Goal: Check status

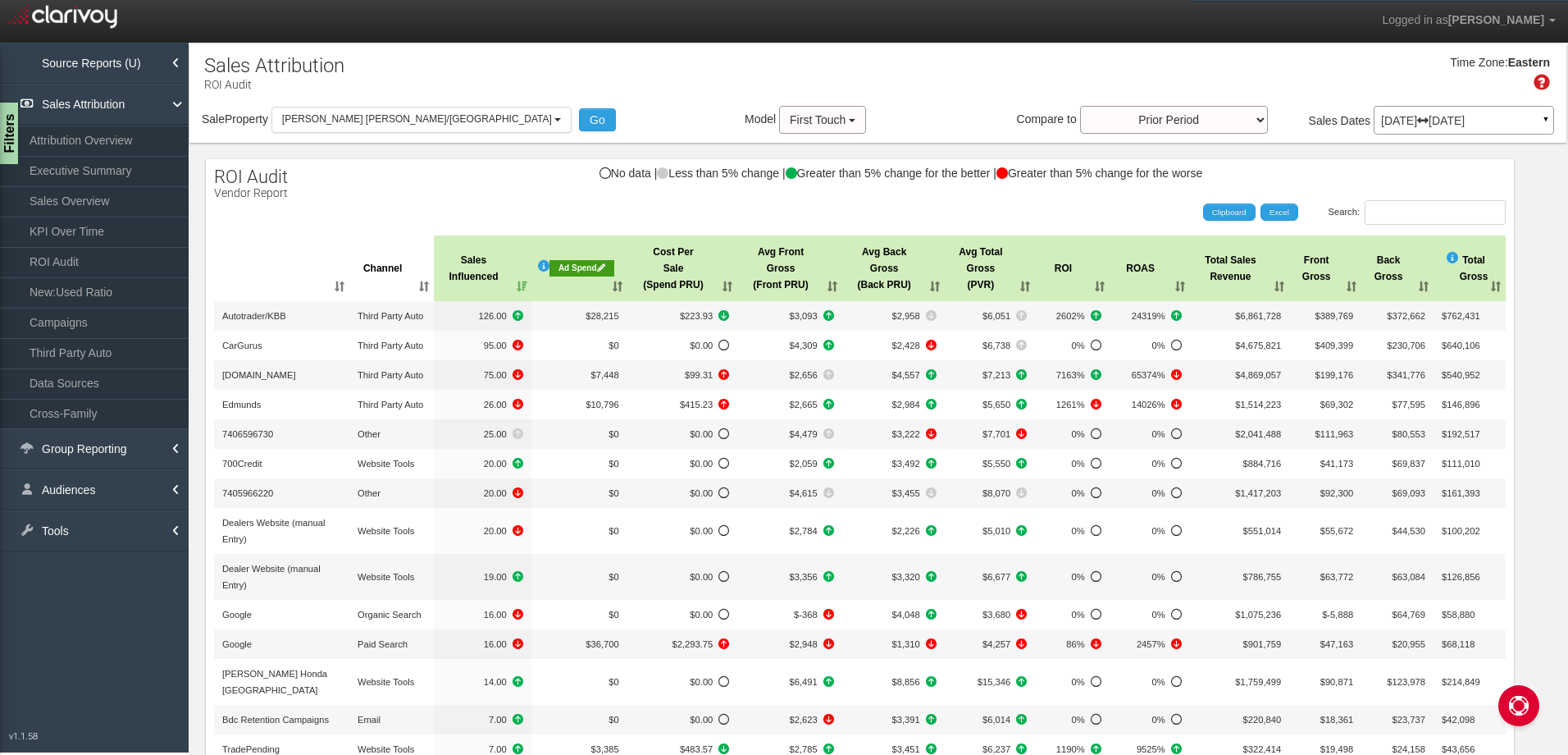
select select "object:417"
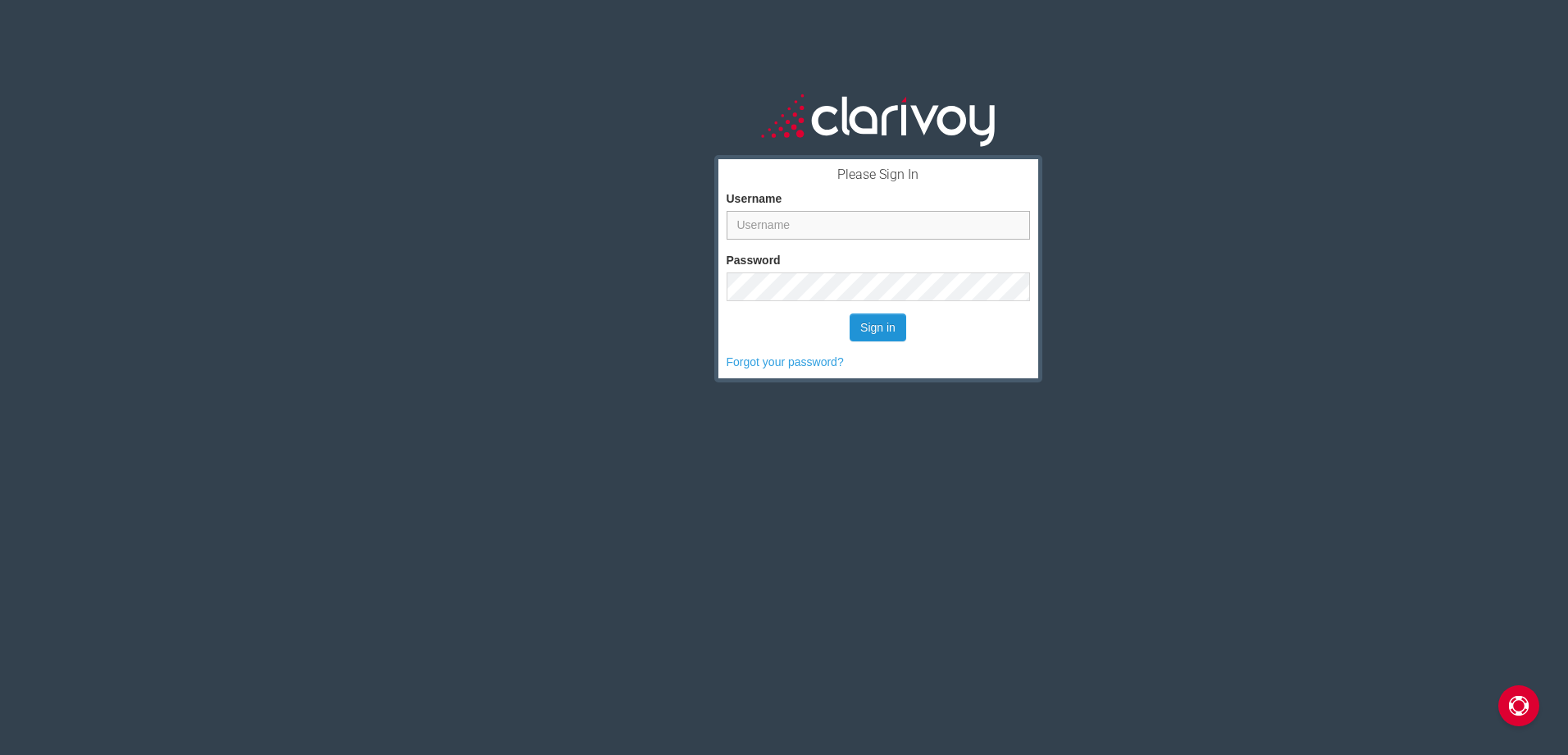
type input "[EMAIL_ADDRESS][DOMAIN_NAME]"
click at [883, 332] on button "Sign in" at bounding box center [877, 327] width 57 height 28
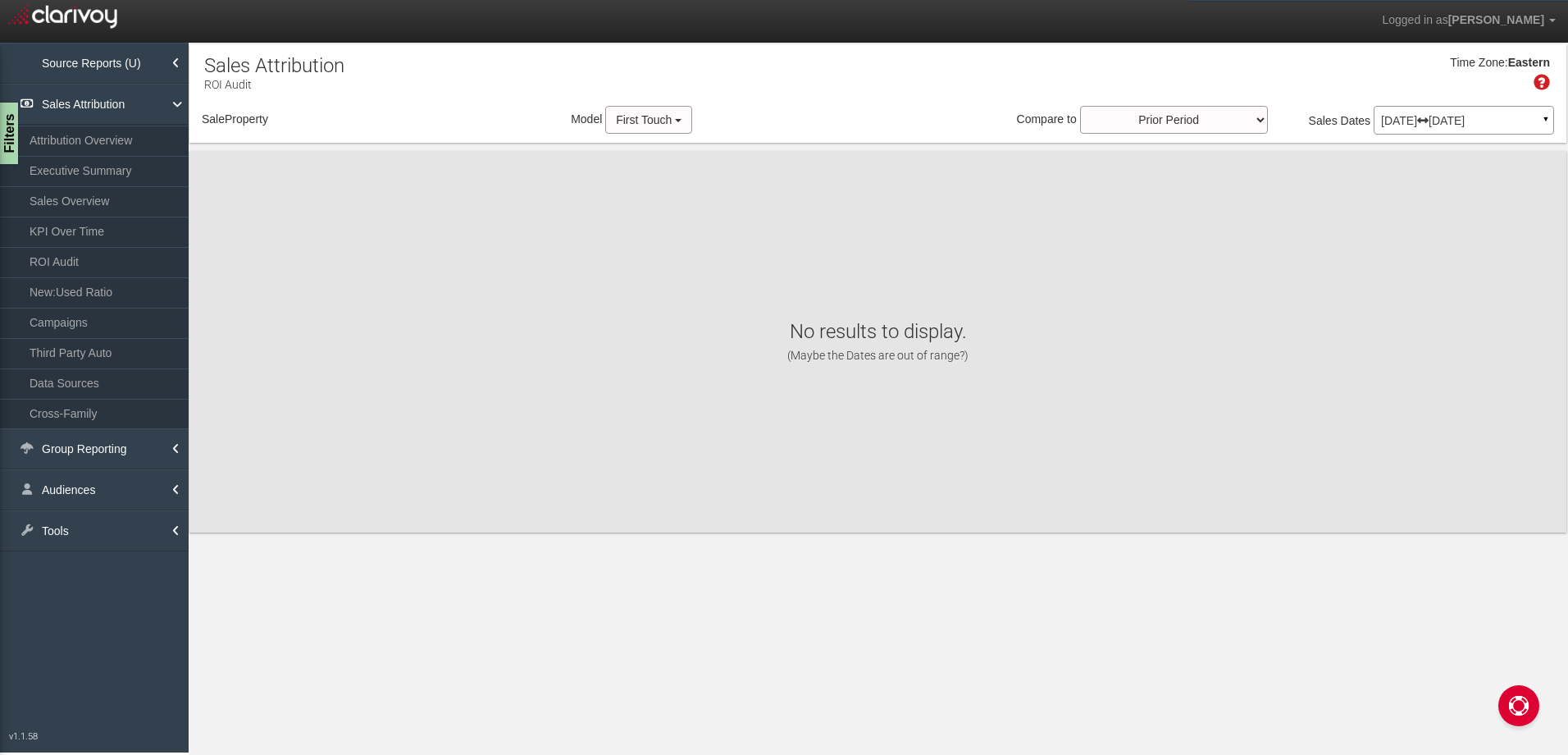
select select "object:272"
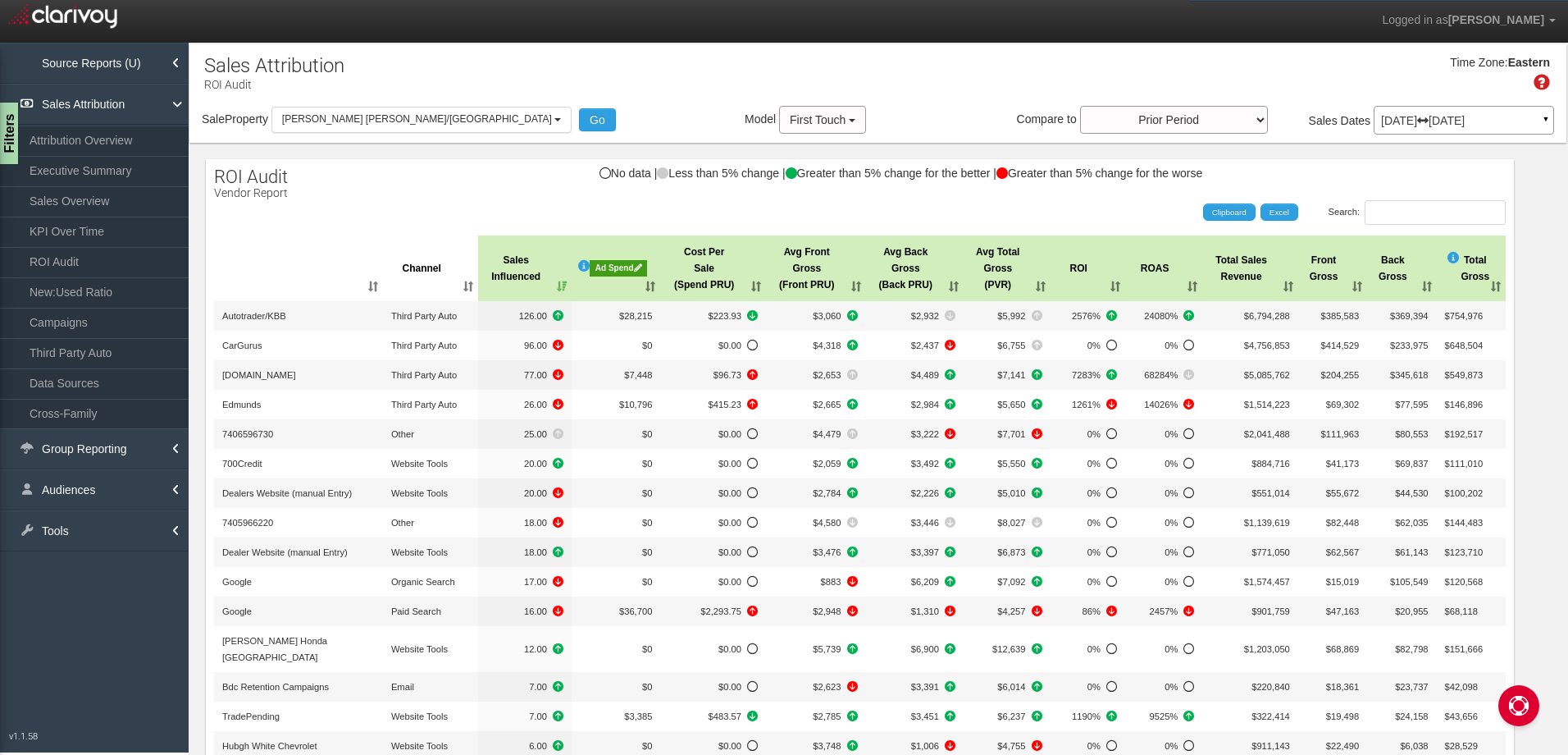
click at [1414, 113] on div "May 01, 2025 Jun 30, 2025 ▼" at bounding box center [1464, 120] width 181 height 29
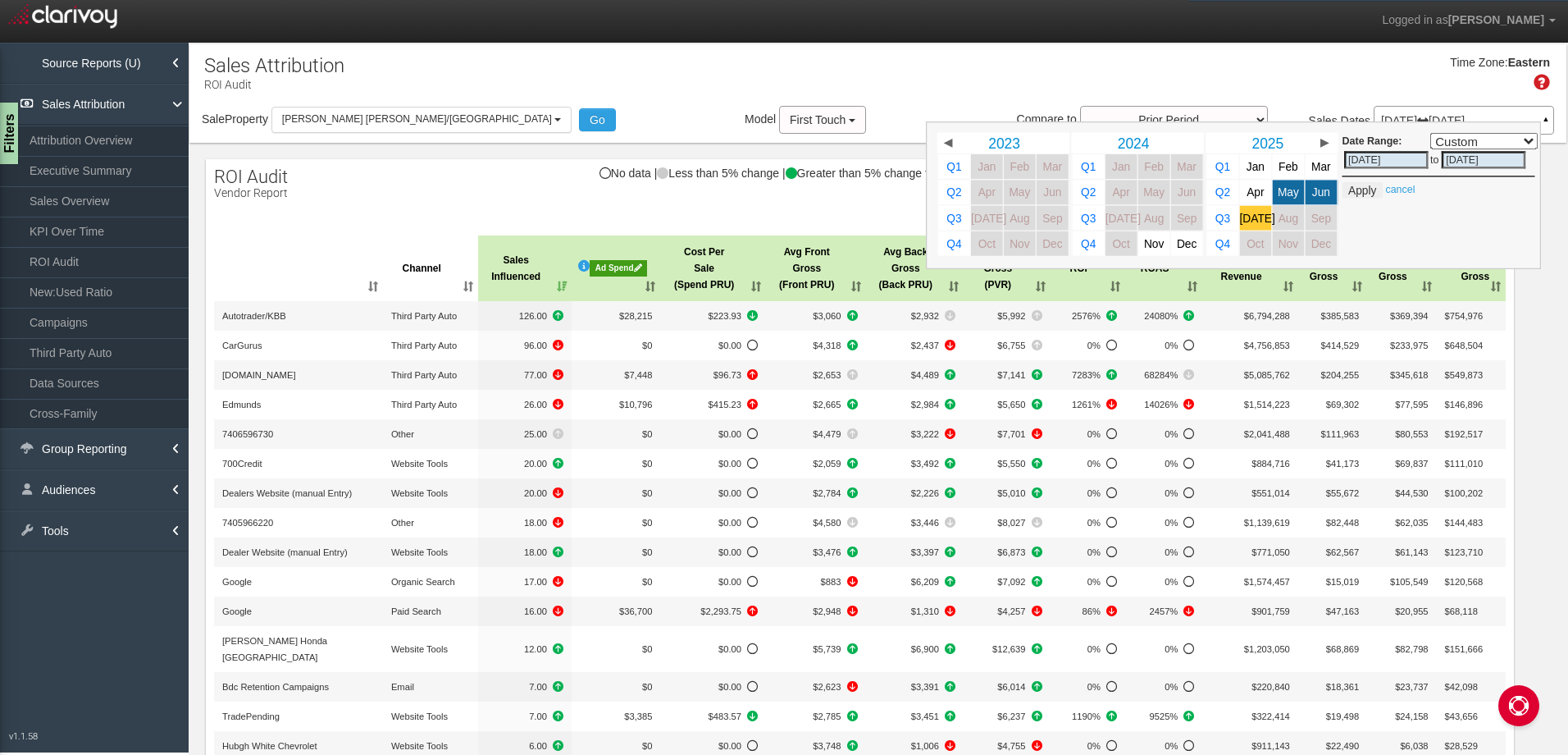
click at [1243, 220] on span "[DATE]" at bounding box center [1258, 217] width 36 height 12
select select ","
type input "07/01/2025"
type input "07/31/2025"
click at [1346, 192] on button "Apply" at bounding box center [1362, 190] width 41 height 17
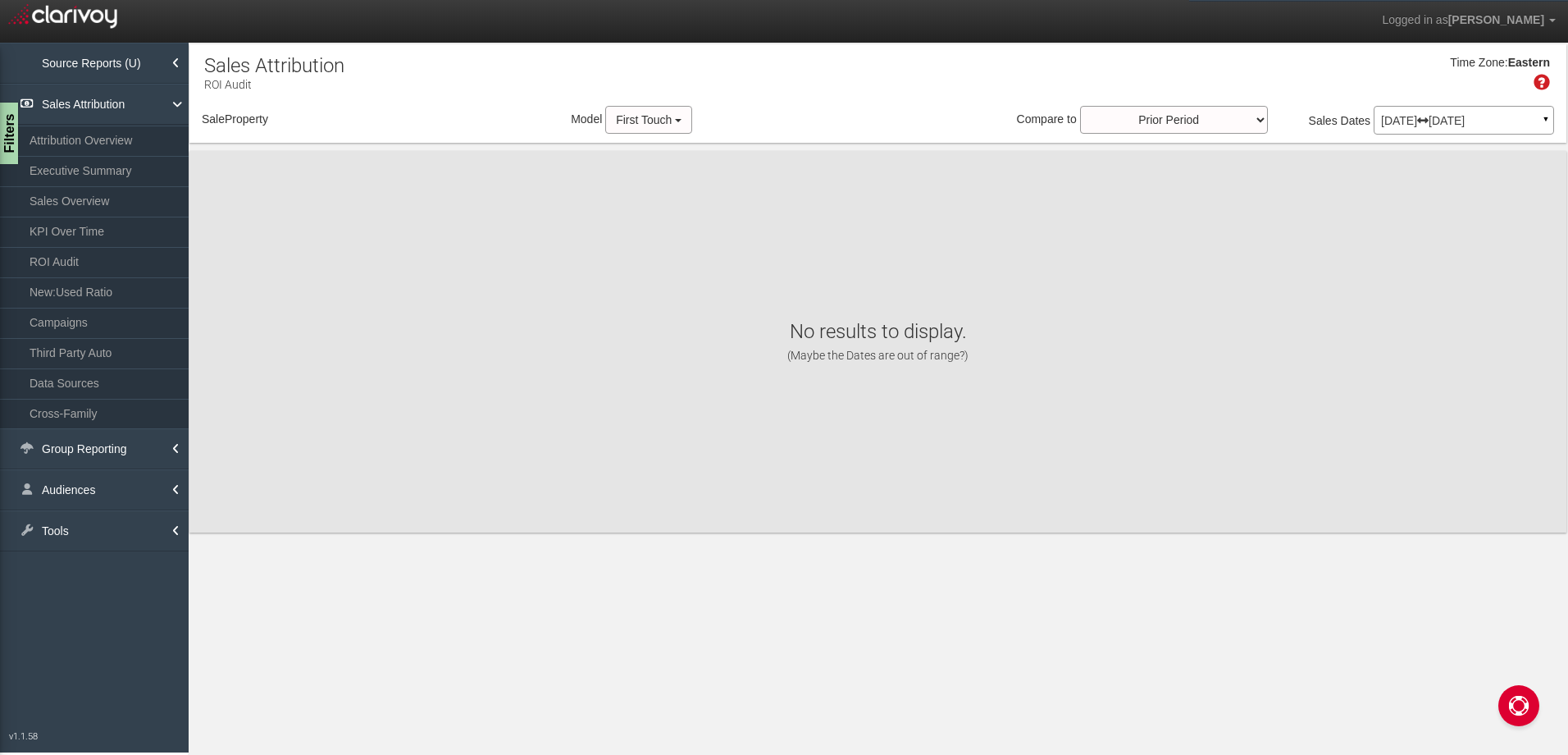
select select "object:327"
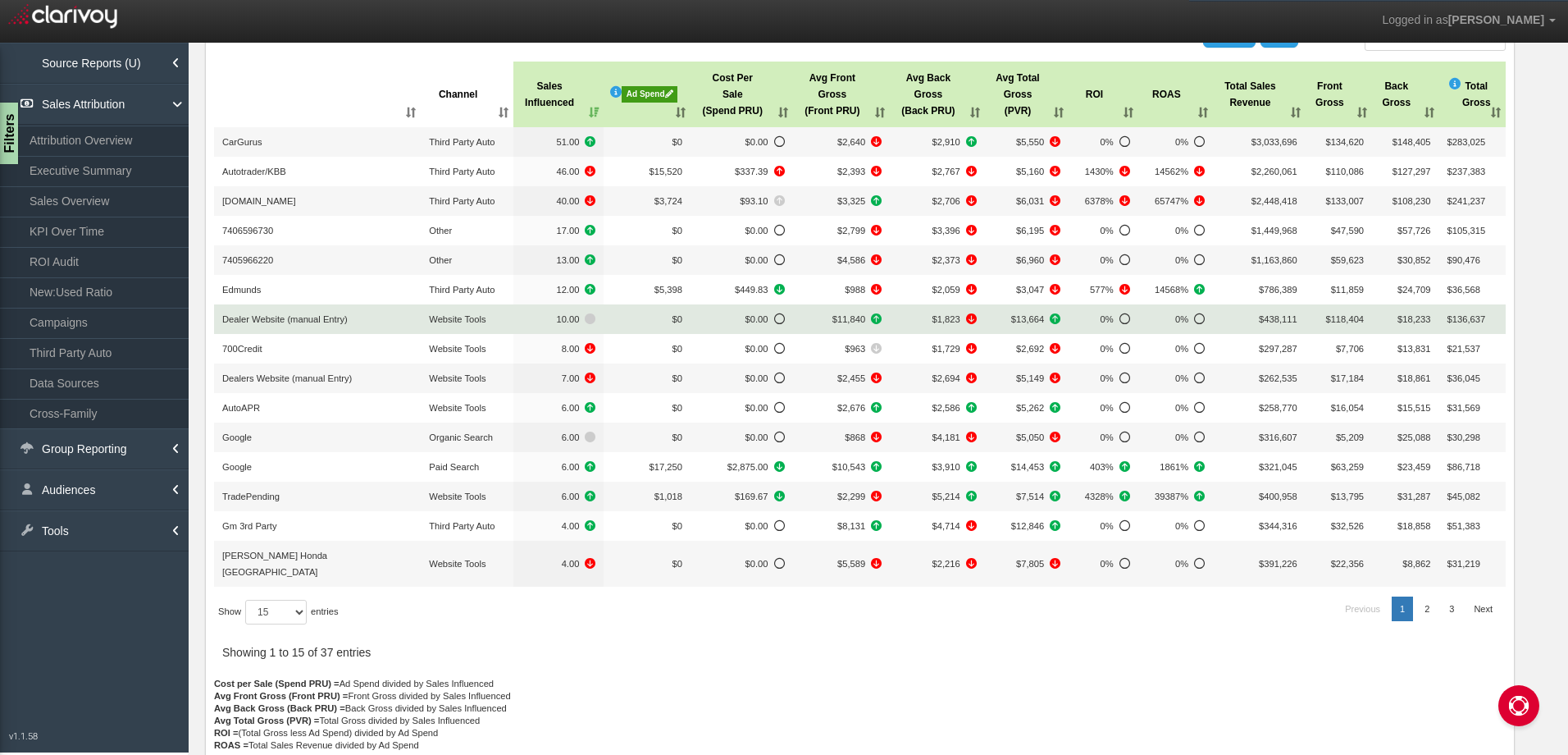
scroll to position [220, 0]
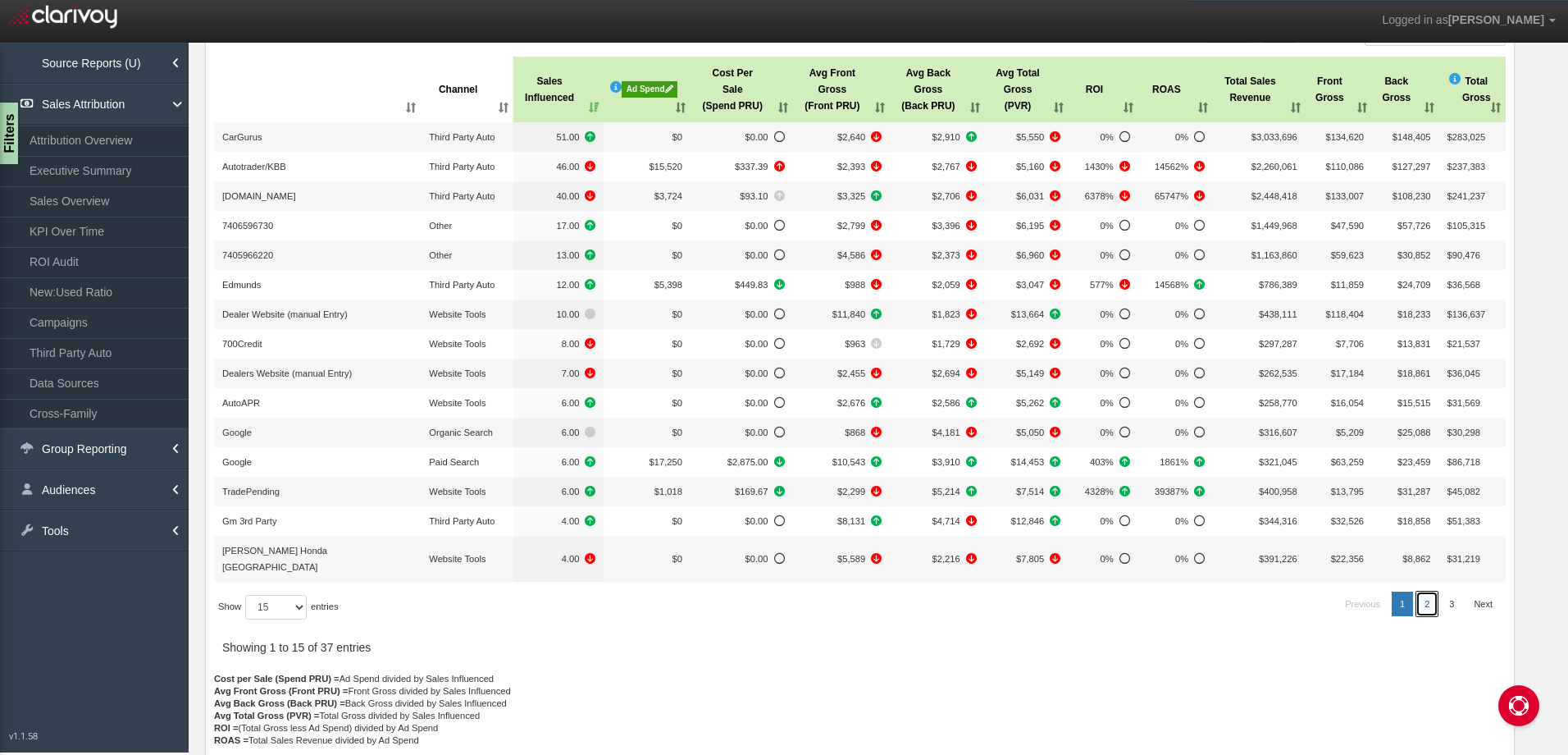
click at [1416, 591] on link "2" at bounding box center [1426, 603] width 21 height 25
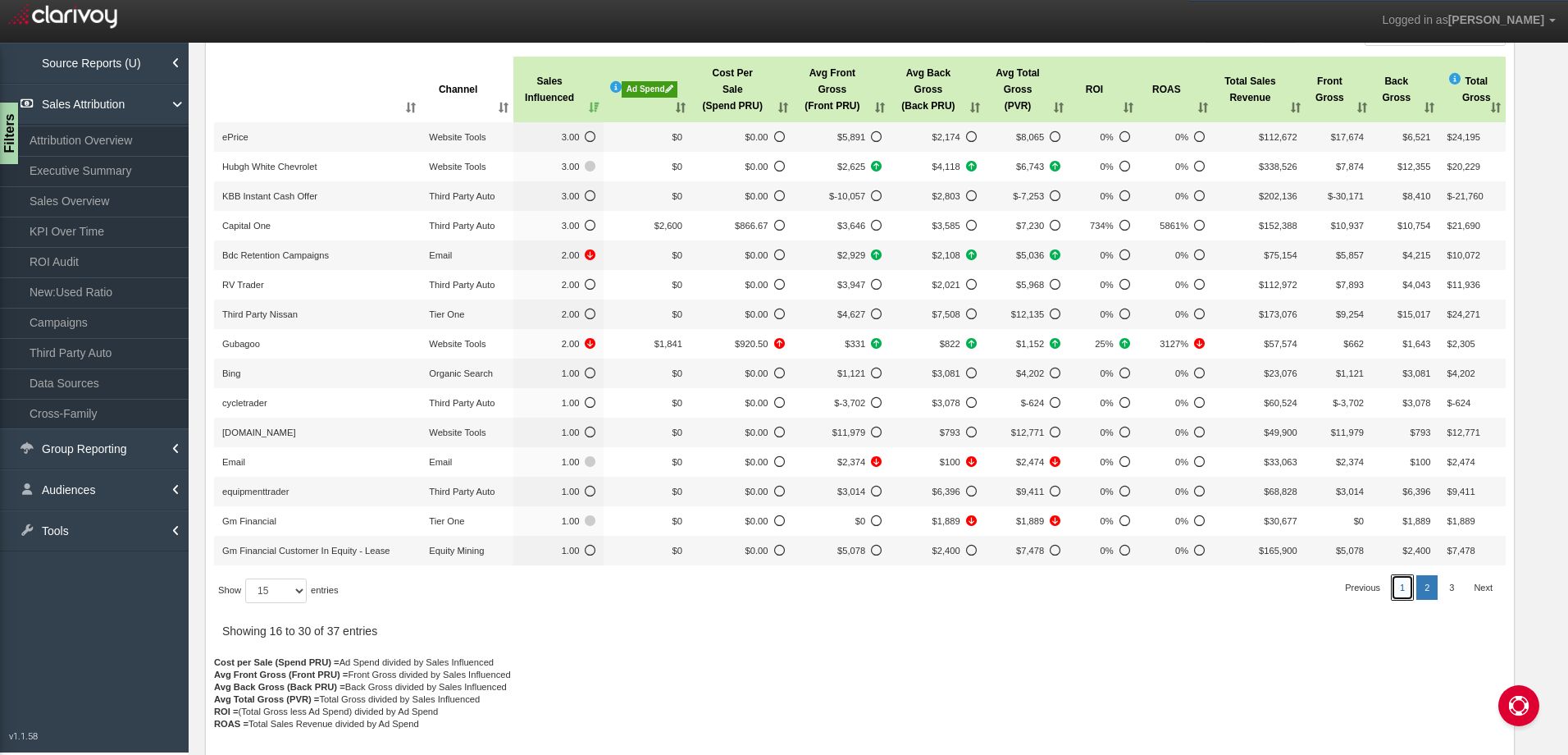
click at [1392, 593] on link "1" at bounding box center [1401, 586] width 21 height 25
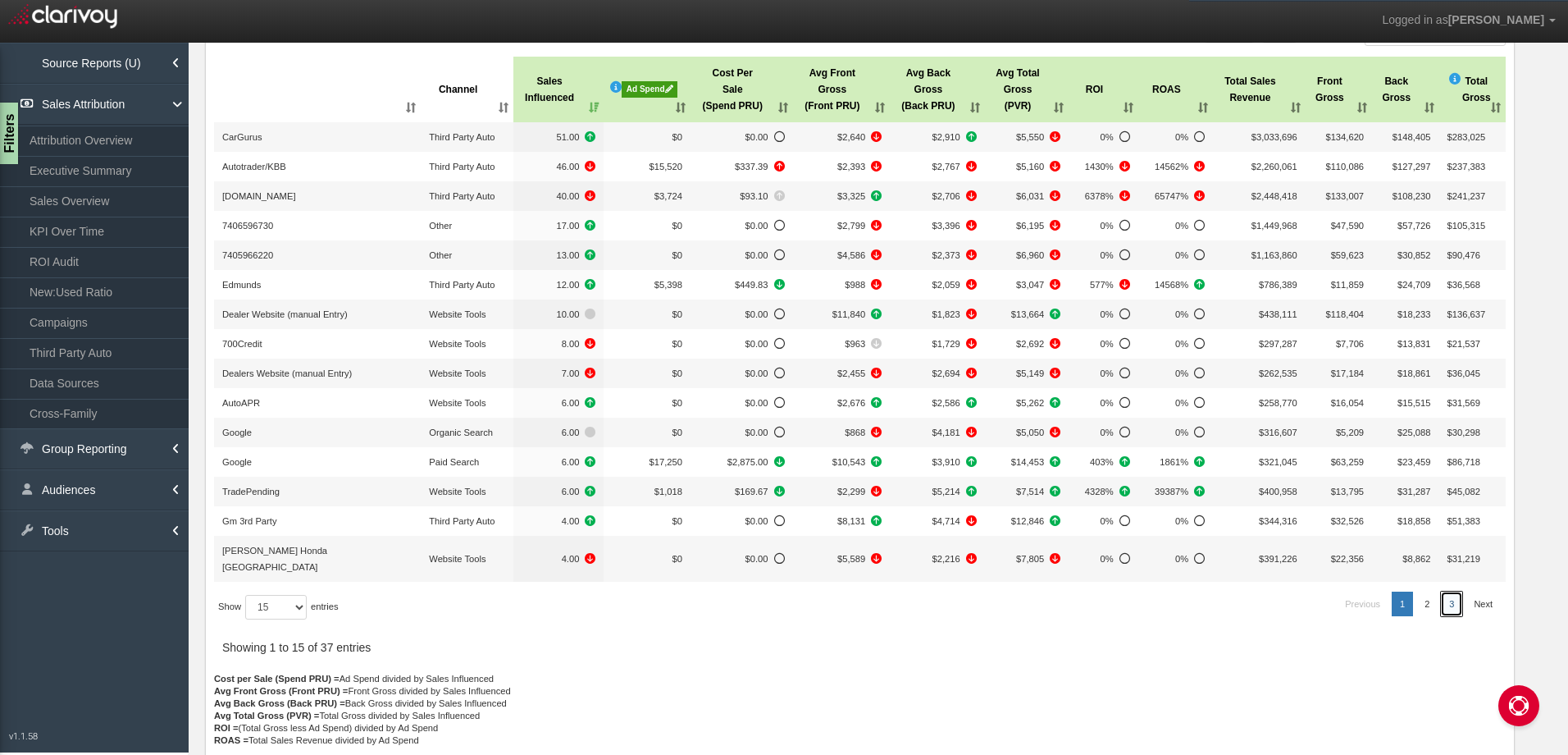
click at [1440, 591] on link "3" at bounding box center [1450, 603] width 21 height 25
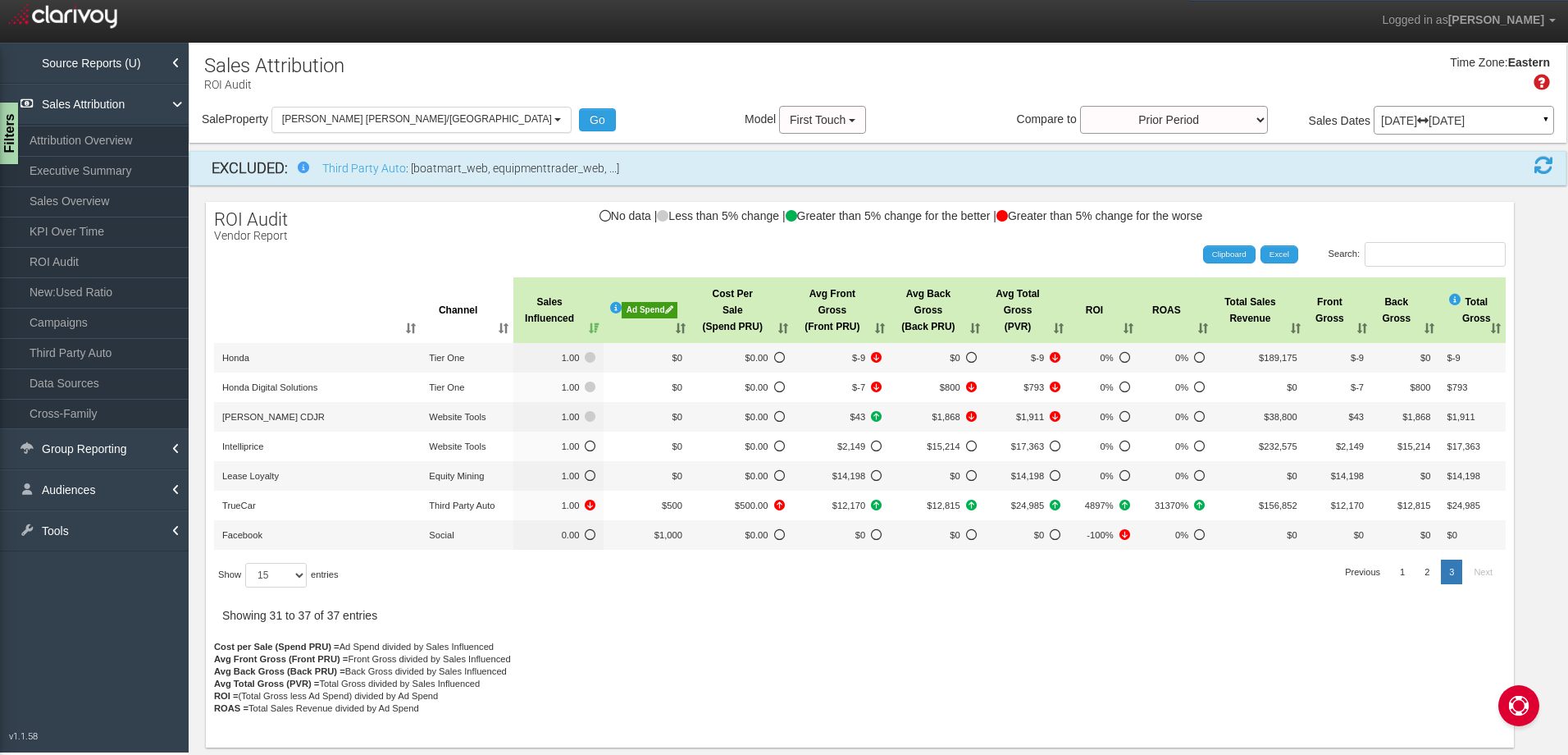
scroll to position [0, 0]
click at [1426, 572] on link "2" at bounding box center [1426, 571] width 21 height 25
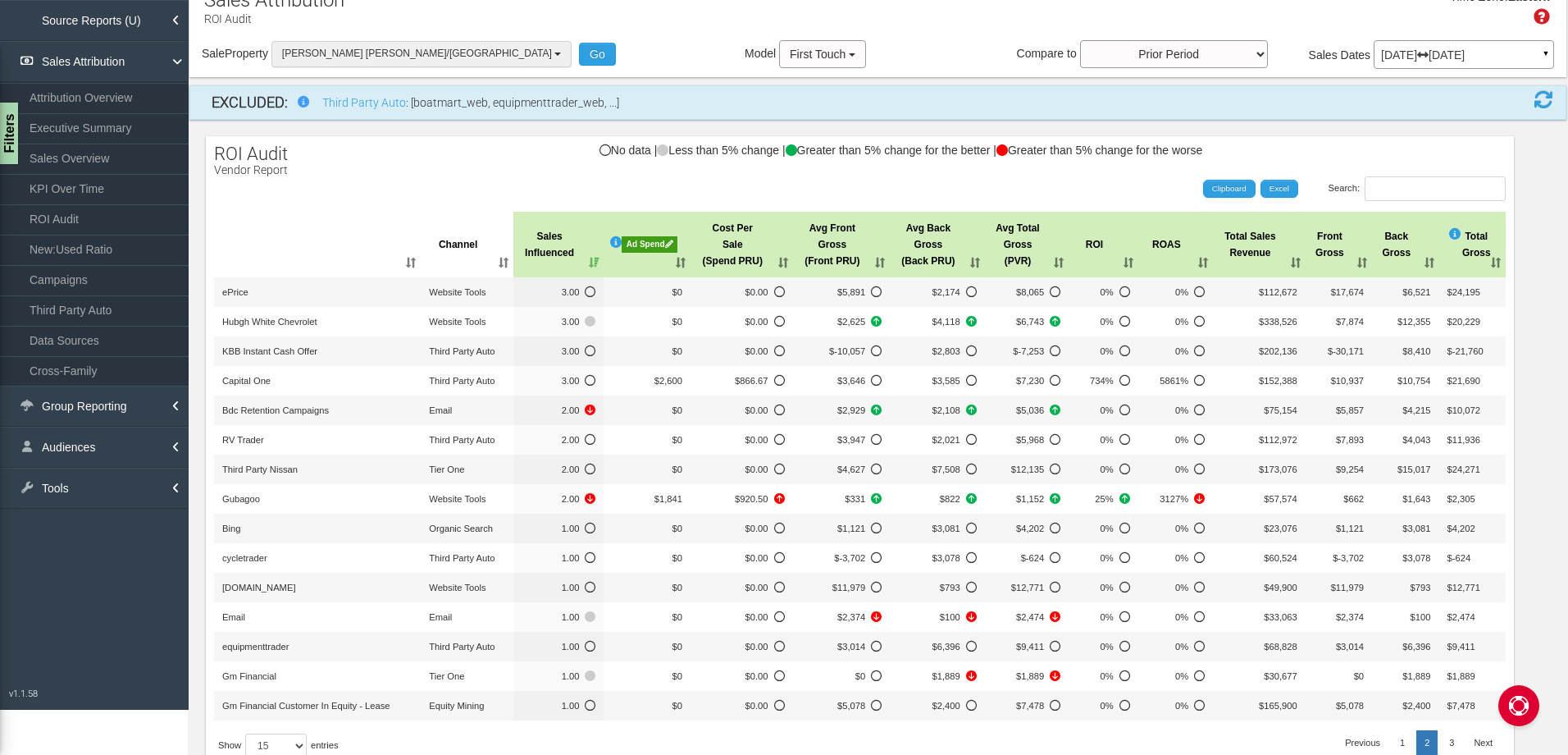
click at [416, 53] on button "[PERSON_NAME] [PERSON_NAME]/[GEOGRAPHIC_DATA]" at bounding box center [422, 54] width 301 height 26
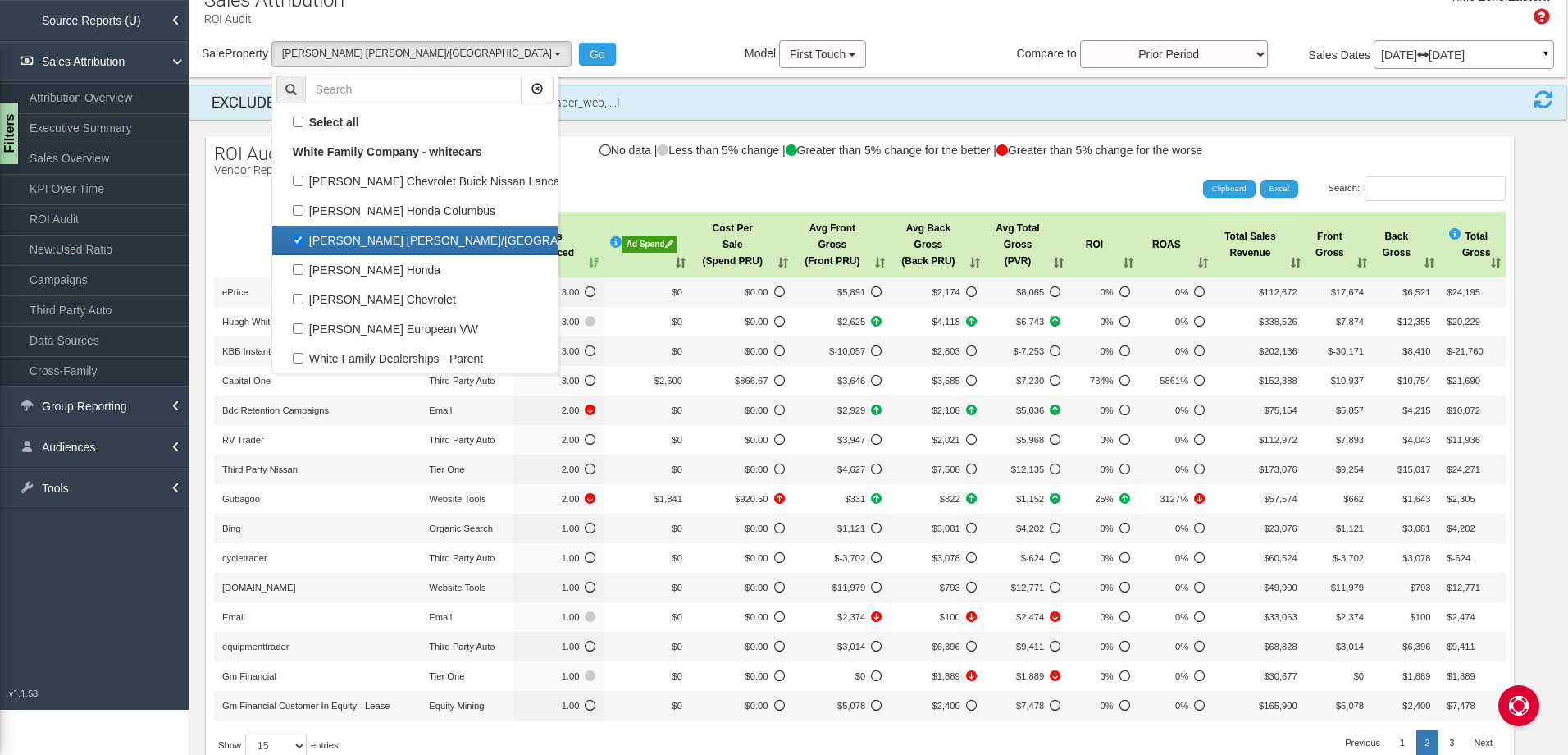
click at [301, 244] on label "[PERSON_NAME] [PERSON_NAME]/[GEOGRAPHIC_DATA]" at bounding box center [415, 239] width 277 height 21
click at [301, 244] on input "[PERSON_NAME] [PERSON_NAME]/[GEOGRAPHIC_DATA]" at bounding box center [298, 239] width 11 height 11
checkbox input "false"
select select
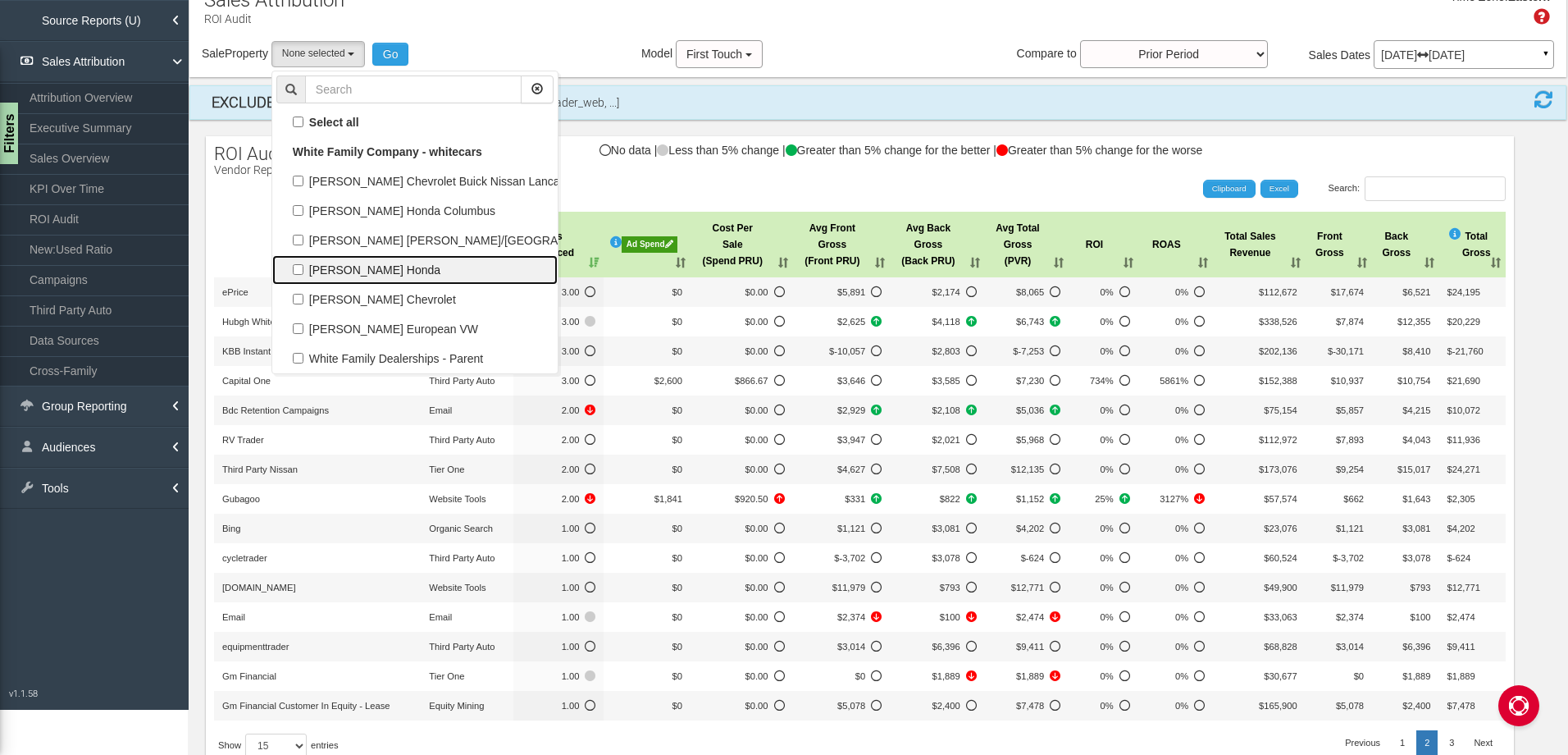
click at [301, 273] on label "[PERSON_NAME] Honda" at bounding box center [415, 269] width 277 height 21
click at [301, 273] on input "[PERSON_NAME] Honda" at bounding box center [298, 269] width 11 height 11
checkbox input "true"
select select "object:328"
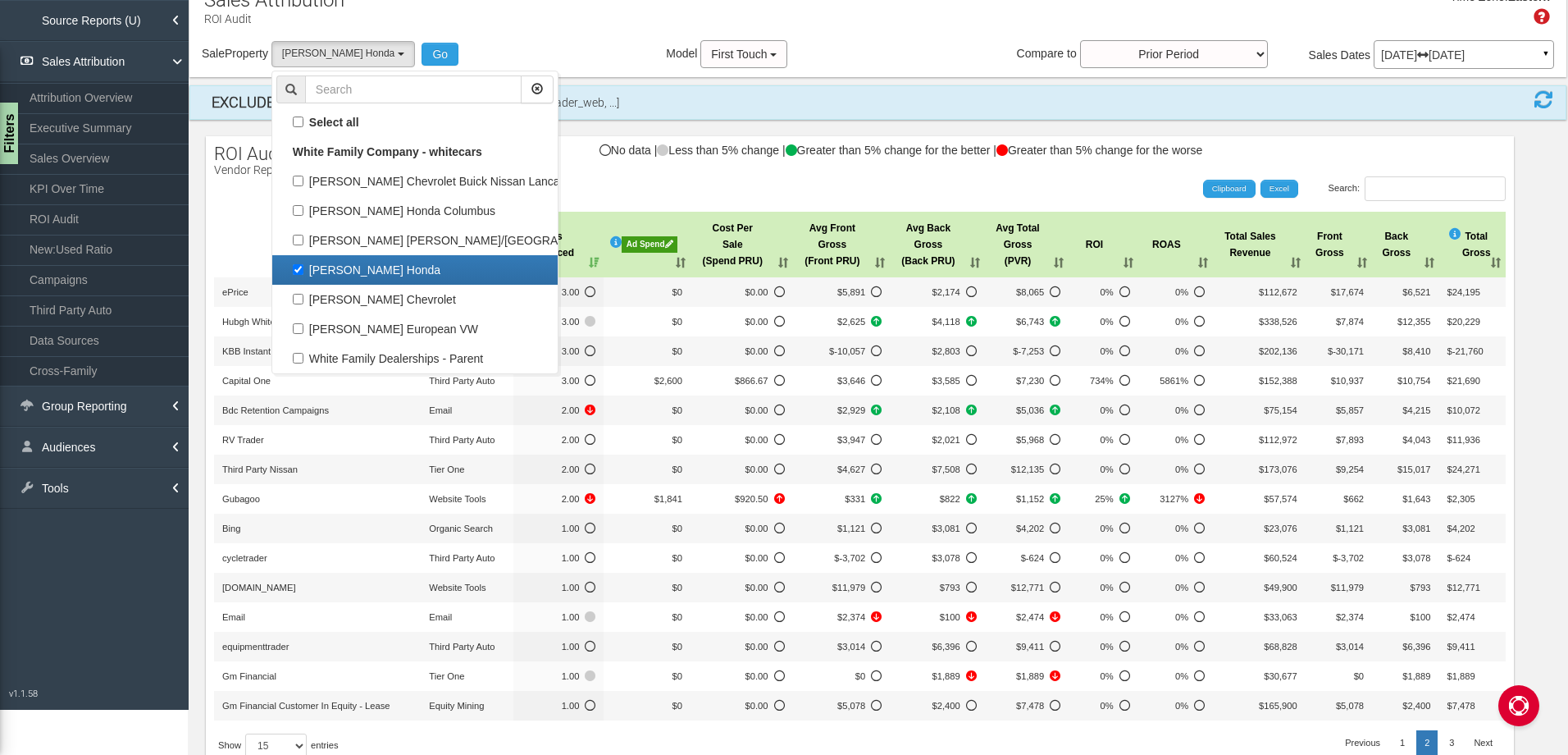
click at [680, 169] on div "No data | Less than 5% change | Greater than 5% change for the better | Greater…" at bounding box center [859, 158] width 1307 height 28
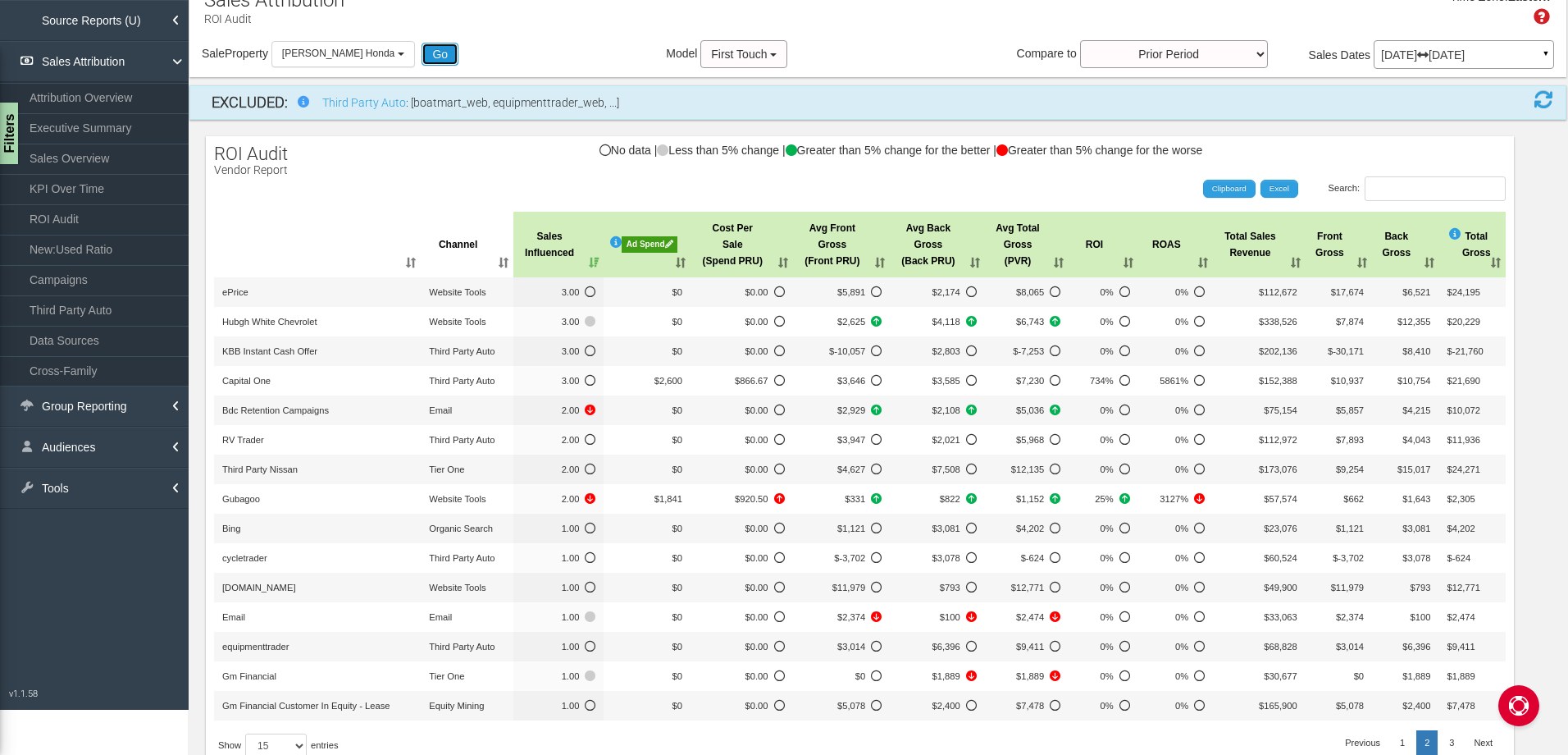
click at [422, 51] on button "Go" at bounding box center [439, 54] width 37 height 23
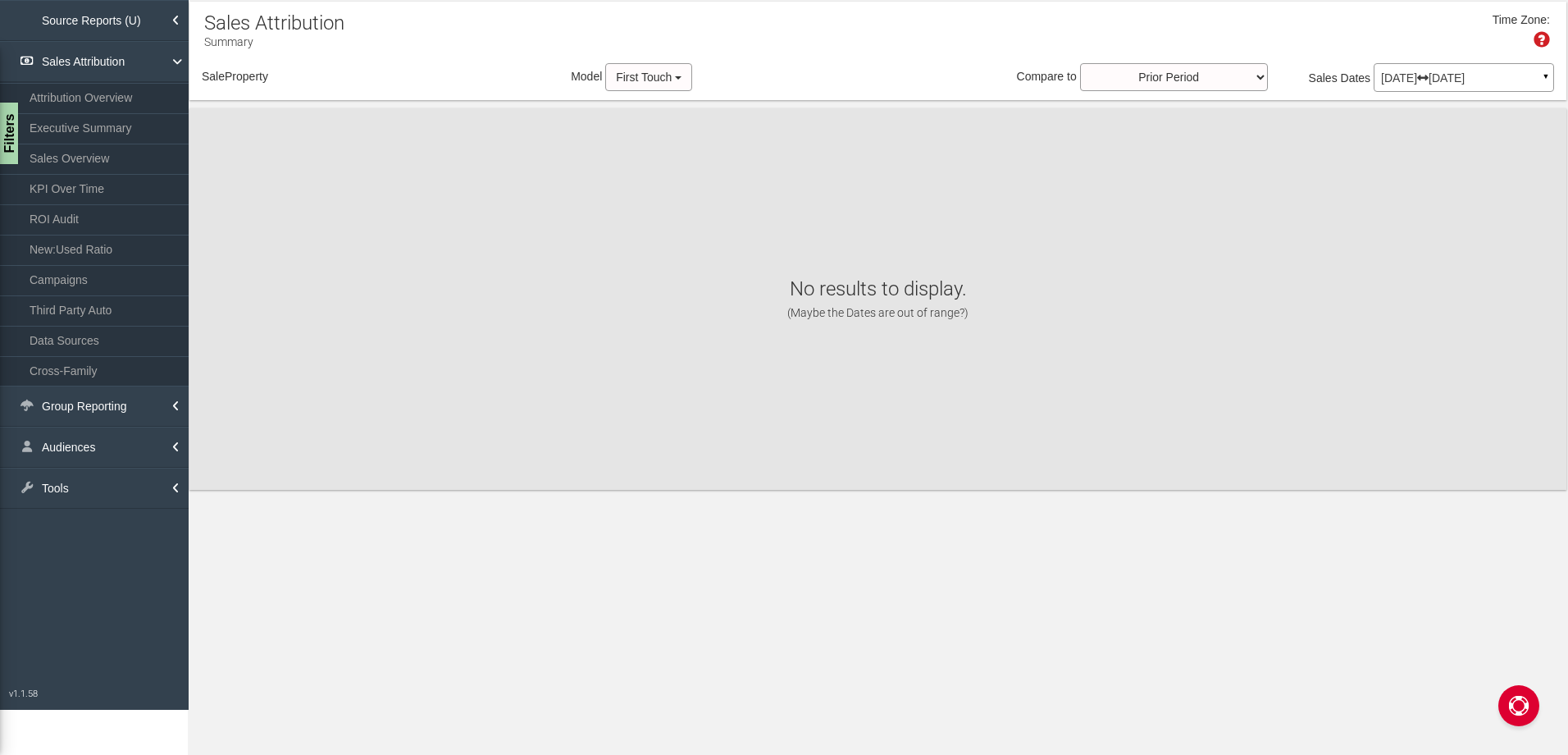
scroll to position [0, 0]
select select "object:391"
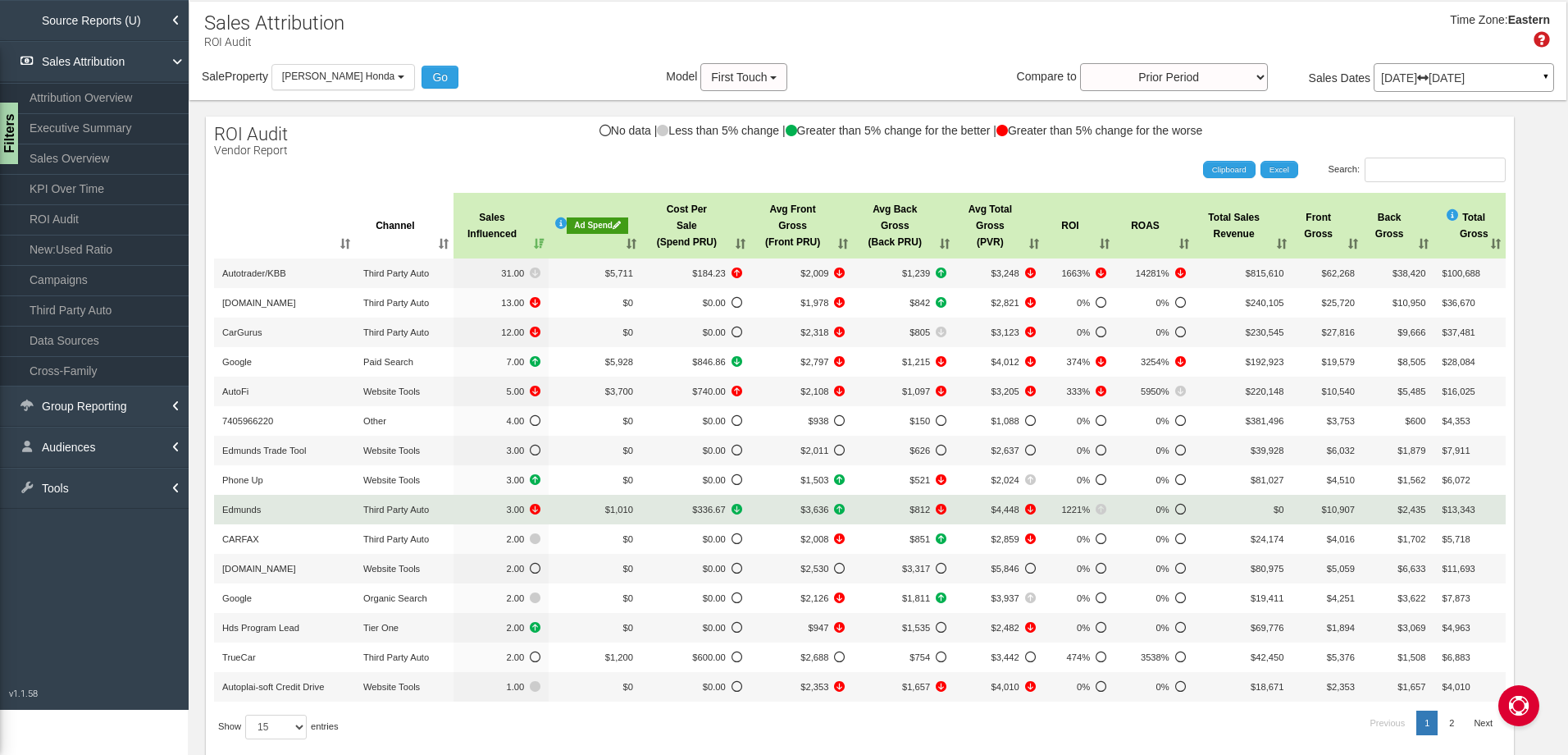
scroll to position [164, 0]
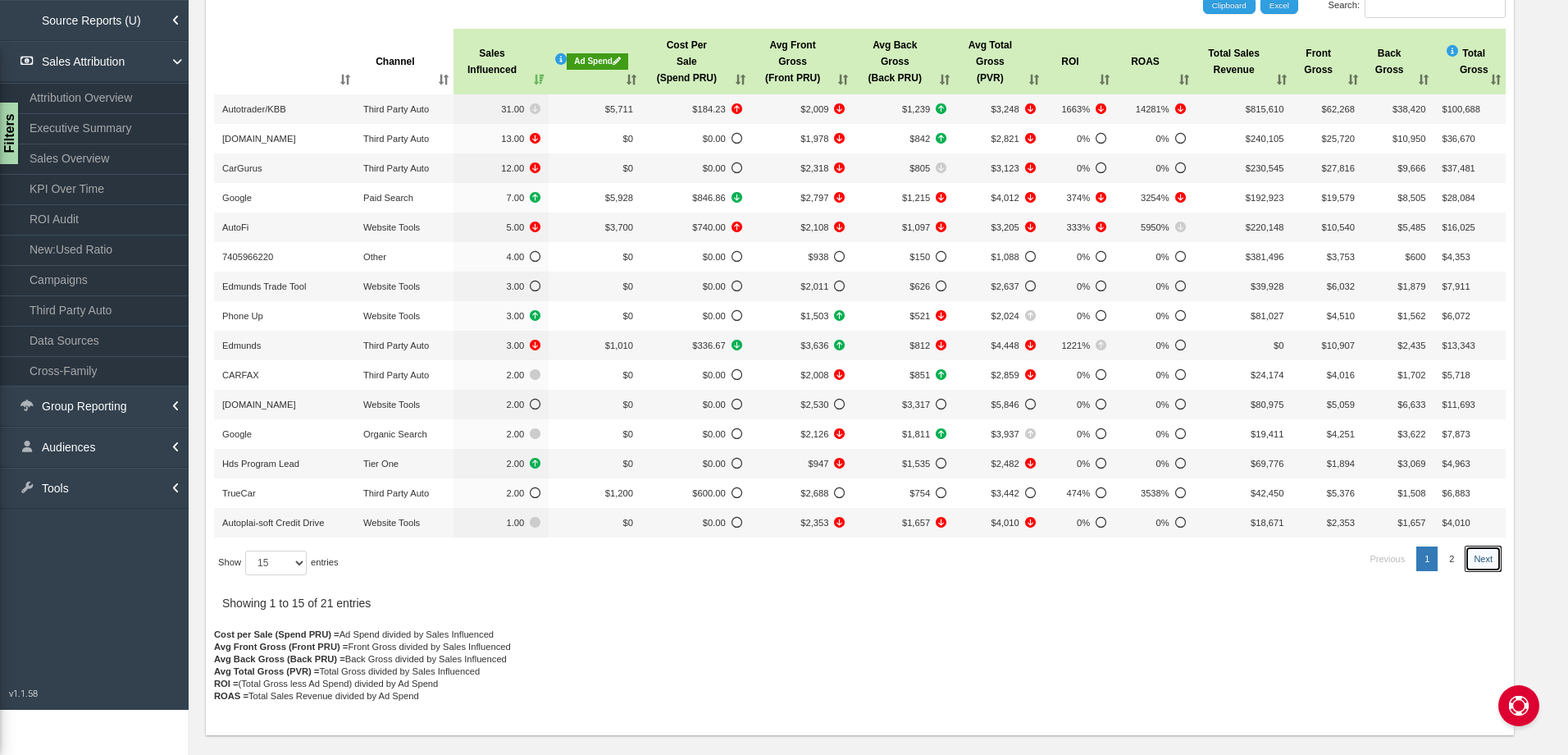
click at [1472, 562] on link "Next" at bounding box center [1483, 559] width 36 height 25
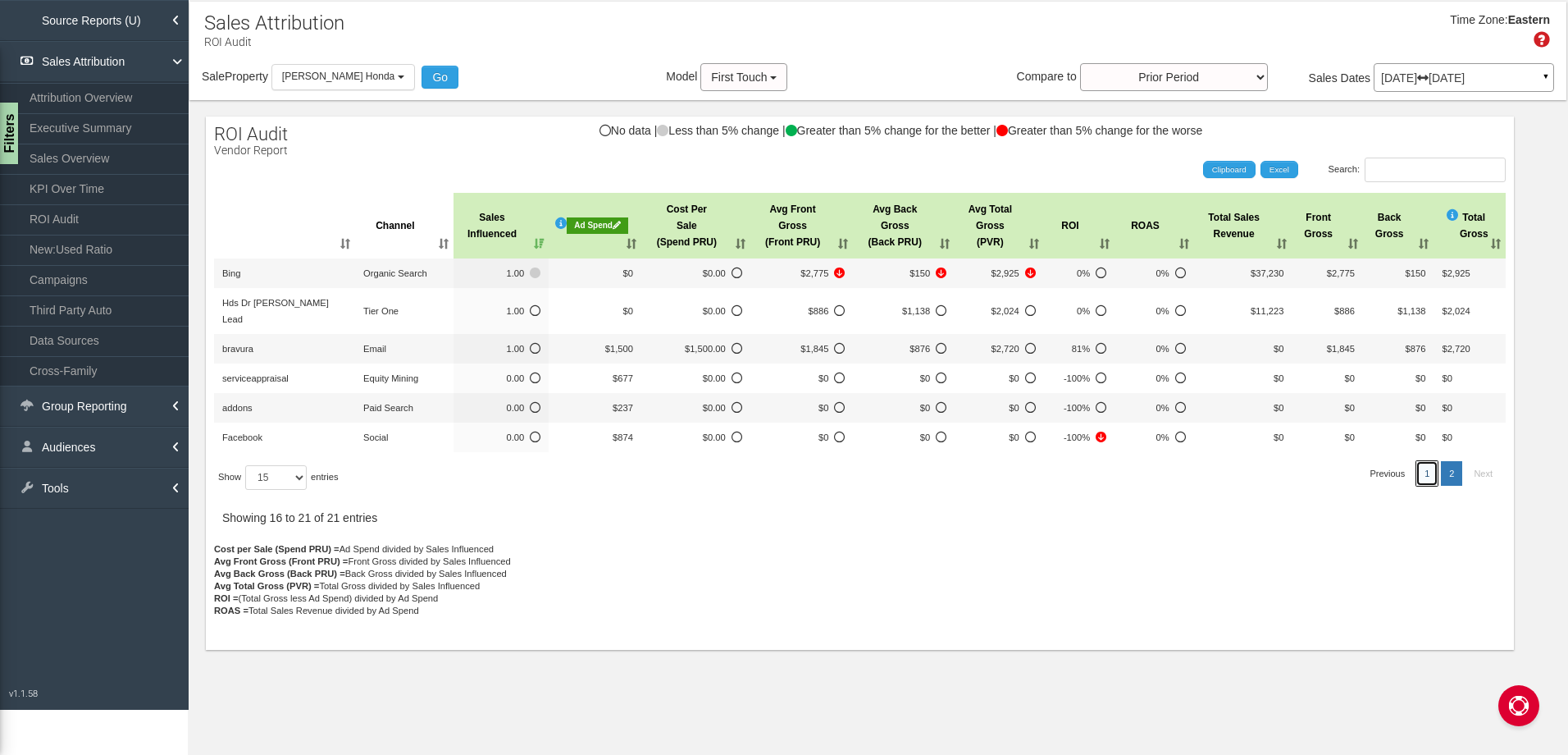
click at [1424, 461] on link "1" at bounding box center [1426, 473] width 21 height 25
